Goal: Task Accomplishment & Management: Use online tool/utility

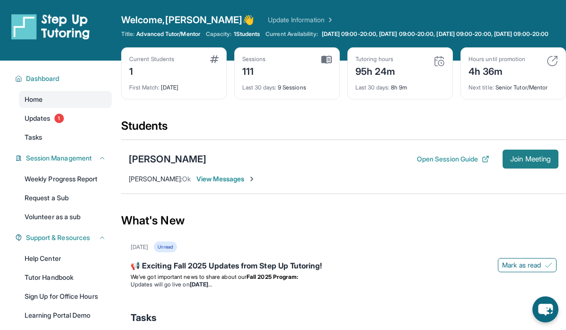
click at [510, 162] on span "Join Meeting" at bounding box center [530, 159] width 41 height 6
